Goal: Transaction & Acquisition: Purchase product/service

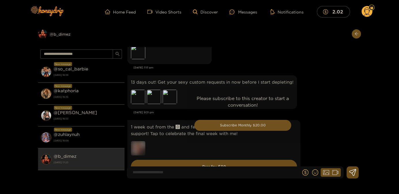
scroll to position [1239, 0]
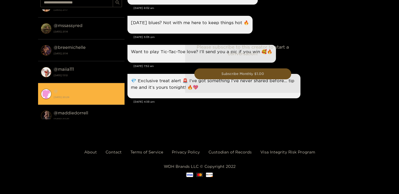
scroll to position [373, 0]
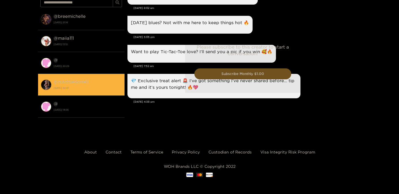
click at [88, 84] on div "@ maddiedorrell 11 October 2024 02:47" at bounding box center [88, 84] width 68 height 13
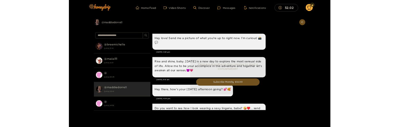
scroll to position [677, 0]
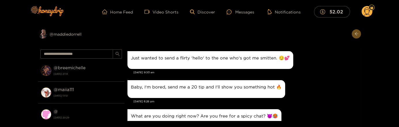
click at [303, 108] on div "What are you doing right now? Are you free for a spicy chat? 😈🥵" at bounding box center [242, 118] width 230 height 21
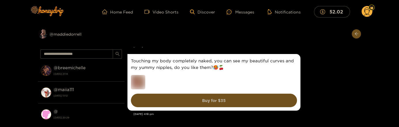
scroll to position [249, 0]
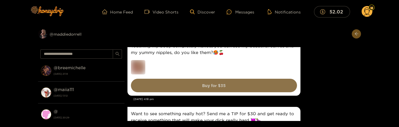
click at [246, 87] on button "Buy for $ 35" at bounding box center [214, 86] width 166 height 14
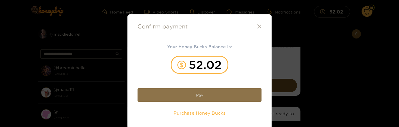
click at [214, 95] on button "Pay" at bounding box center [199, 95] width 124 height 14
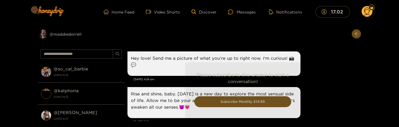
scroll to position [724, 0]
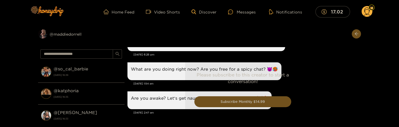
click at [365, 12] on circle at bounding box center [366, 11] width 11 height 11
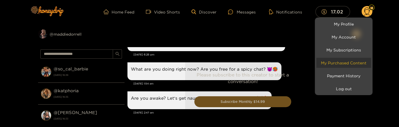
click at [349, 65] on link "My Purchased Content" at bounding box center [343, 63] width 55 height 10
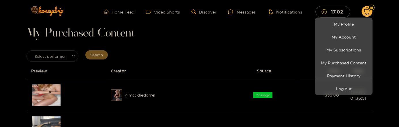
click at [45, 93] on div at bounding box center [199, 63] width 399 height 127
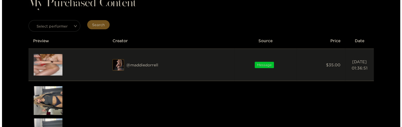
scroll to position [31, 0]
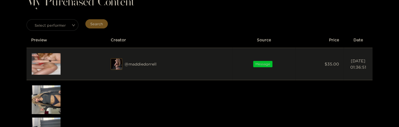
click at [50, 65] on img at bounding box center [46, 64] width 29 height 22
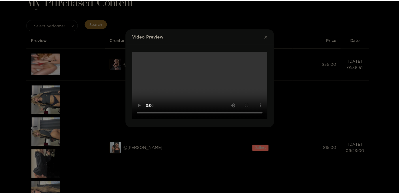
scroll to position [0, 0]
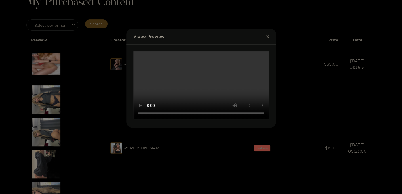
click at [267, 36] on icon "close" at bounding box center [267, 36] width 3 height 3
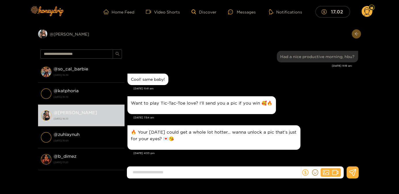
drag, startPoint x: 314, startPoint y: 131, endPoint x: 315, endPoint y: 126, distance: 5.0
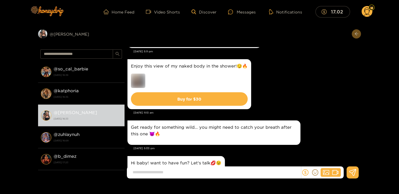
scroll to position [941, 0]
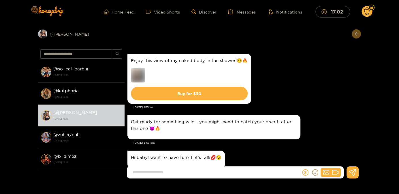
click at [293, 49] on div "Your attention is my favorite treat. Craving it tonight 😏🍭 Jun. 10, 5:11 pm" at bounding box center [242, 37] width 230 height 29
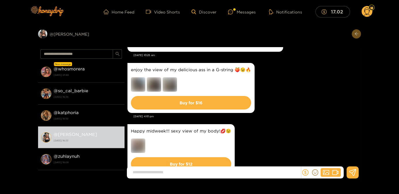
scroll to position [187, 0]
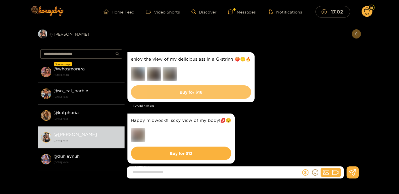
click at [197, 93] on button "Buy for $ 16" at bounding box center [191, 93] width 120 height 14
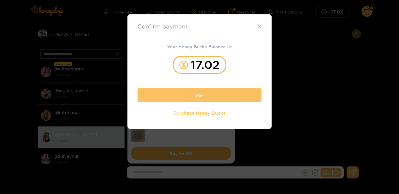
click at [197, 94] on button "Pay" at bounding box center [199, 95] width 124 height 14
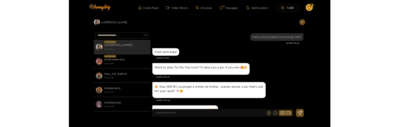
scroll to position [675, 0]
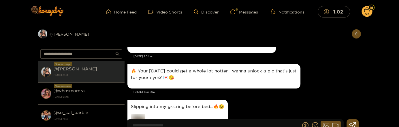
click at [140, 116] on img at bounding box center [138, 121] width 14 height 14
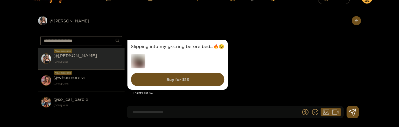
scroll to position [31, 0]
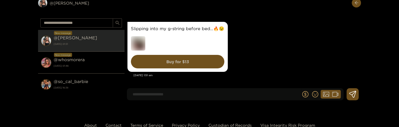
click at [320, 39] on div "Slipping into my g-string before bed…🔥😉 Buy for $ 13" at bounding box center [242, 46] width 230 height 53
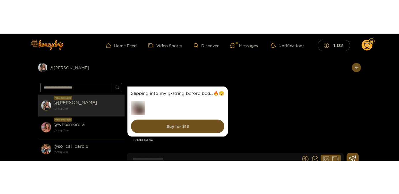
scroll to position [675, 0]
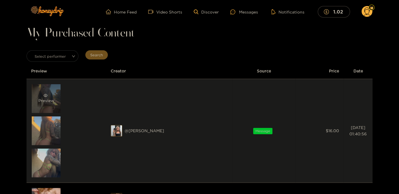
click at [46, 97] on icon "eye" at bounding box center [45, 96] width 4 height 4
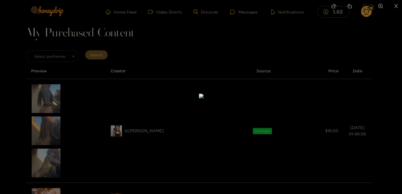
click at [107, 106] on div at bounding box center [201, 97] width 402 height 194
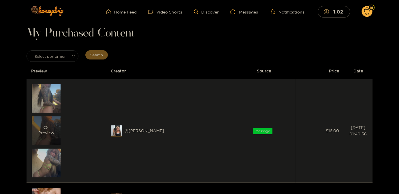
click at [45, 123] on div "Preview" at bounding box center [46, 131] width 29 height 29
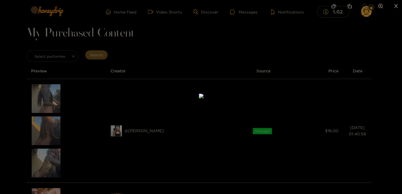
click at [55, 159] on div at bounding box center [201, 97] width 402 height 194
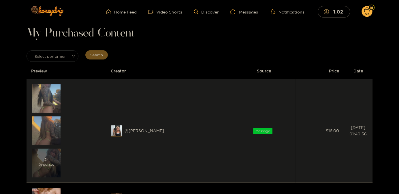
click at [51, 157] on div "Preview" at bounding box center [46, 163] width 29 height 29
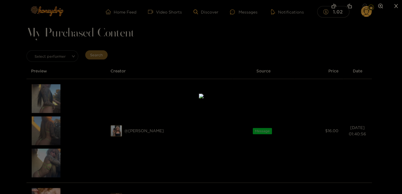
click at [199, 98] on img at bounding box center [201, 96] width 5 height 5
click at [204, 94] on img at bounding box center [201, 96] width 5 height 5
click at [323, 39] on div at bounding box center [201, 97] width 402 height 194
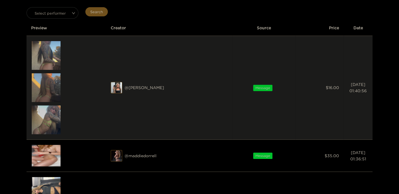
scroll to position [93, 0]
